Goal: Find specific page/section: Find specific page/section

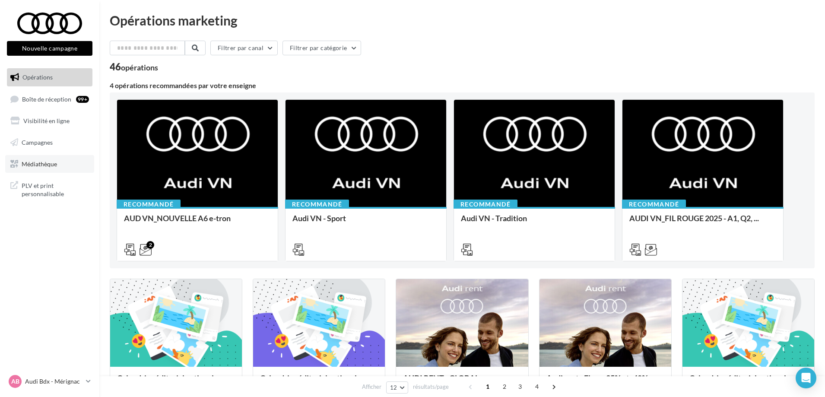
click at [43, 164] on span "Médiathèque" at bounding box center [39, 163] width 35 height 7
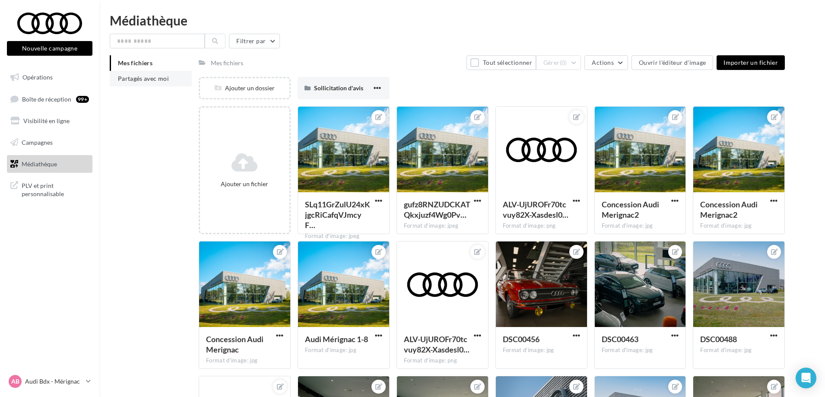
click at [169, 79] on li "Partagés avec moi" at bounding box center [151, 79] width 82 height 16
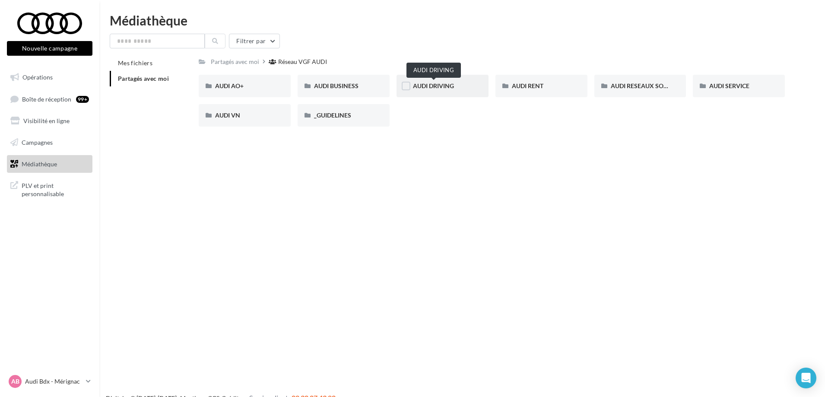
click at [443, 87] on span "AUDI DRIVING" at bounding box center [433, 85] width 41 height 7
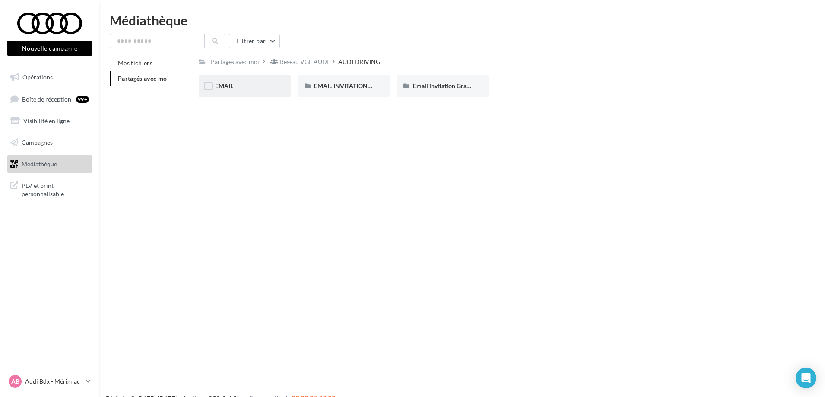
click at [251, 88] on div "EMAIL" at bounding box center [244, 86] width 59 height 9
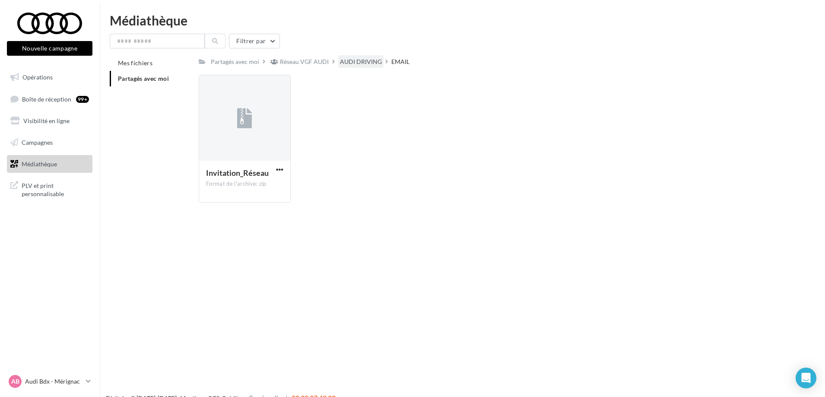
click at [349, 62] on div "AUDI DRIVING" at bounding box center [361, 61] width 42 height 9
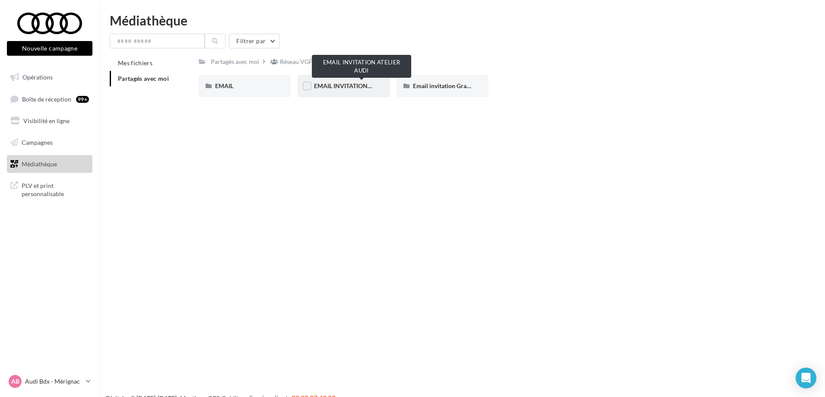
click at [332, 88] on span "EMAIL INVITATION ATELIER AUDI" at bounding box center [361, 85] width 94 height 7
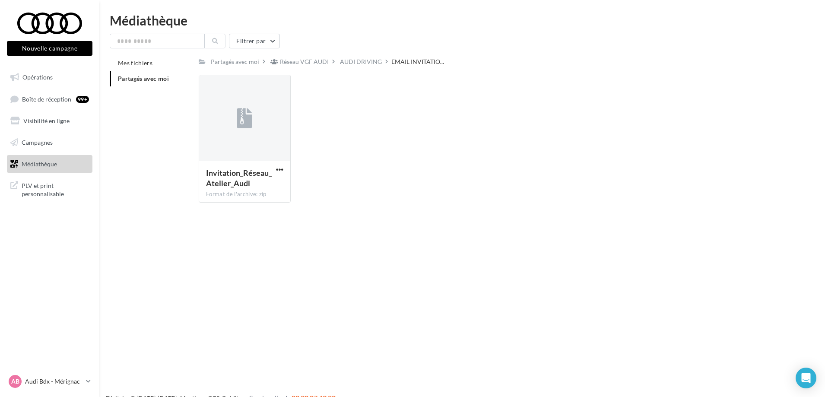
click at [150, 79] on span "Partagés avec moi" at bounding box center [143, 78] width 51 height 7
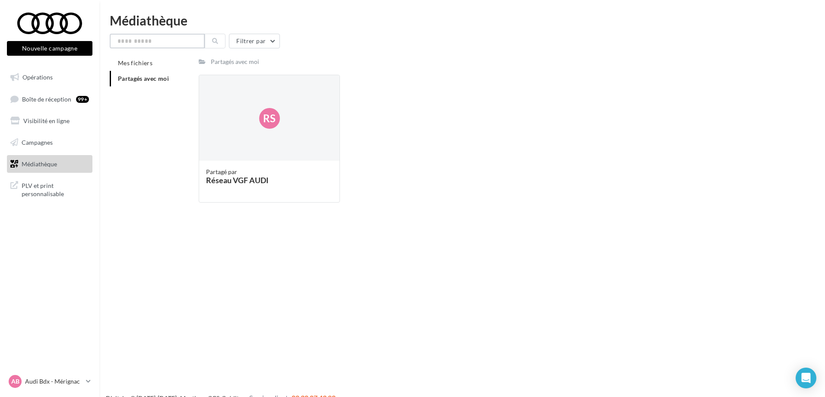
click at [155, 40] on input "text" at bounding box center [157, 41] width 95 height 15
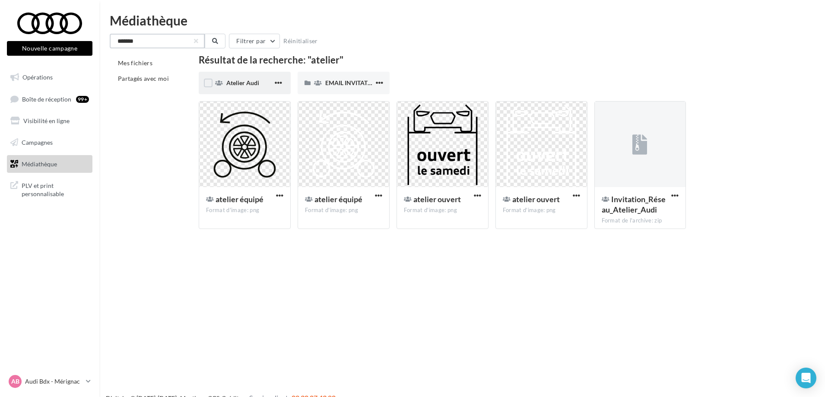
type input "*******"
click at [214, 82] on div "Atelier Audi" at bounding box center [245, 83] width 92 height 22
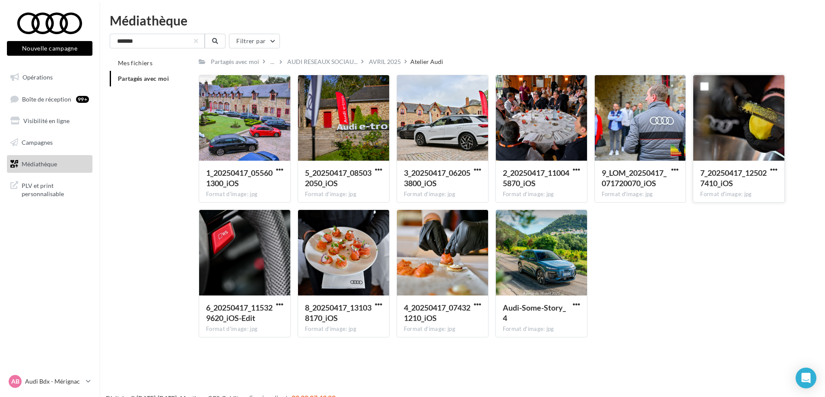
click at [717, 140] on div at bounding box center [739, 118] width 91 height 86
click at [759, 106] on div at bounding box center [739, 118] width 91 height 86
